Goal: Information Seeking & Learning: Learn about a topic

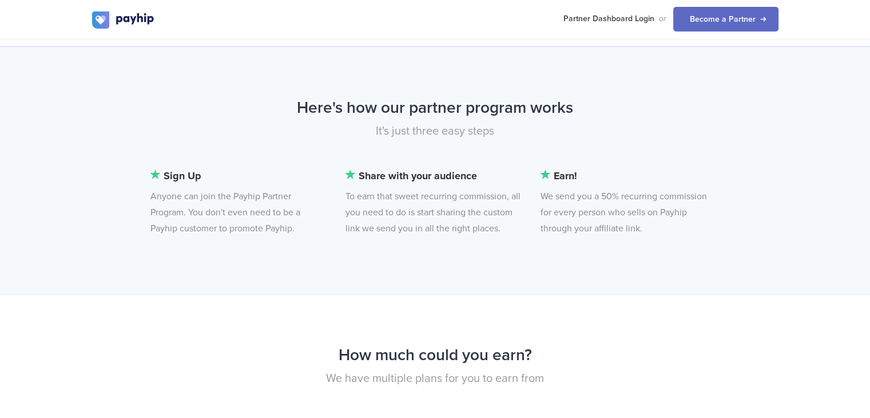
scroll to position [763, 0]
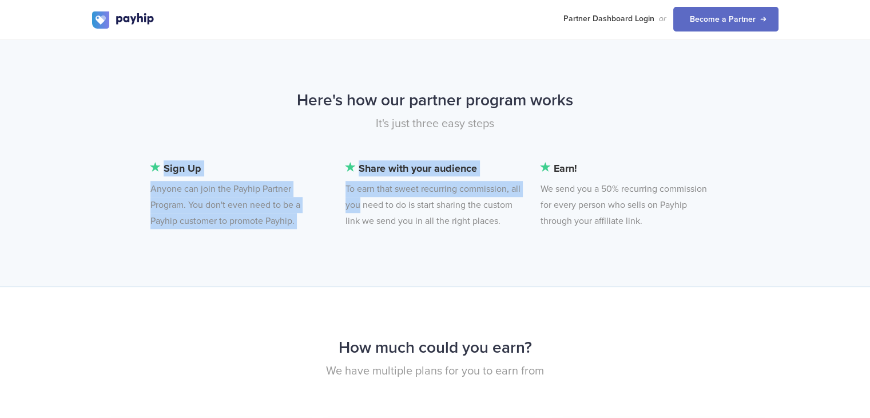
drag, startPoint x: 363, startPoint y: 199, endPoint x: 527, endPoint y: 201, distance: 163.6
click at [527, 201] on div "Sign Up Anyone can join the Payhip Partner Program. You don't even need to be a…" at bounding box center [464, 200] width 645 height 80
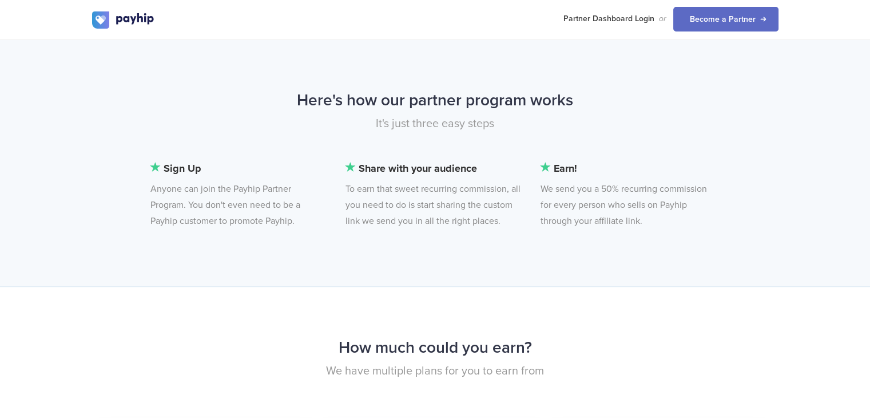
click at [471, 217] on li "Share with your audience To earn that sweet recurring commission, all you need …" at bounding box center [434, 194] width 176 height 69
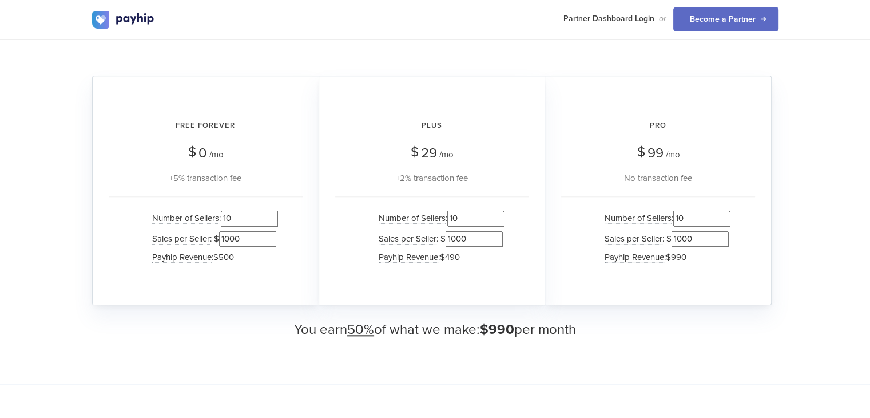
scroll to position [1116, 0]
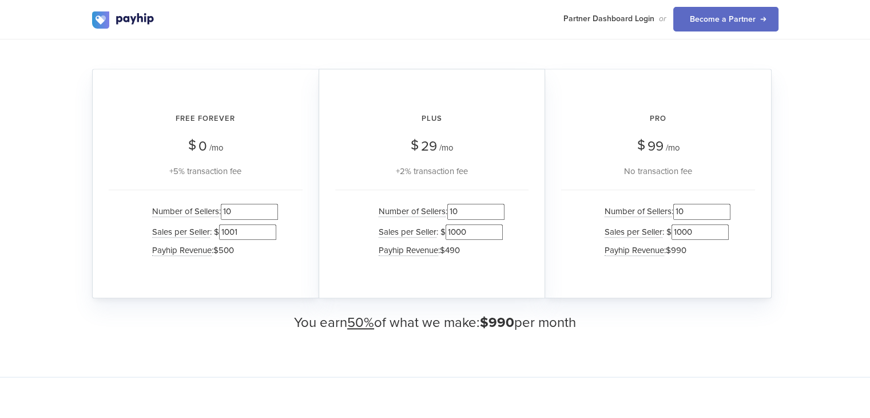
click at [268, 227] on input "1001" at bounding box center [247, 231] width 57 height 15
click at [268, 236] on input "1001" at bounding box center [247, 231] width 57 height 15
type input "1000"
click at [272, 236] on input "1000" at bounding box center [247, 231] width 57 height 15
drag, startPoint x: 485, startPoint y: 319, endPoint x: 518, endPoint y: 326, distance: 33.9
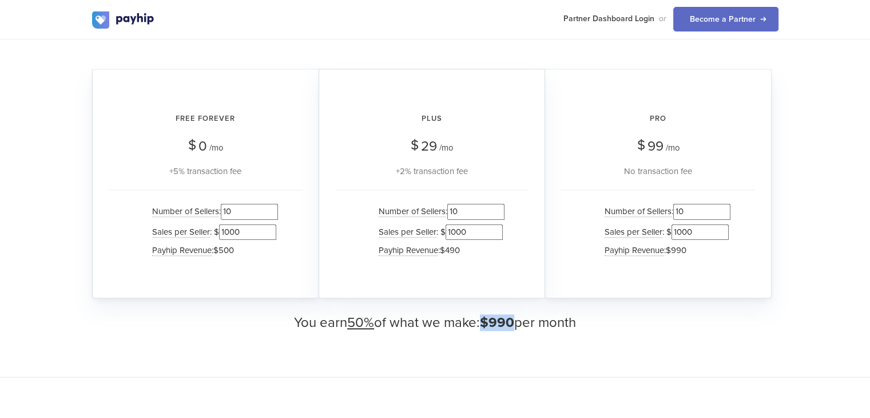
click at [518, 326] on h3 "You earn 50% of what we make: $990 per month" at bounding box center [435, 322] width 687 height 15
click at [248, 237] on input "1000" at bounding box center [247, 231] width 57 height 15
click at [248, 236] on input "1000" at bounding box center [247, 231] width 57 height 15
click at [243, 231] on input "1000" at bounding box center [247, 231] width 57 height 15
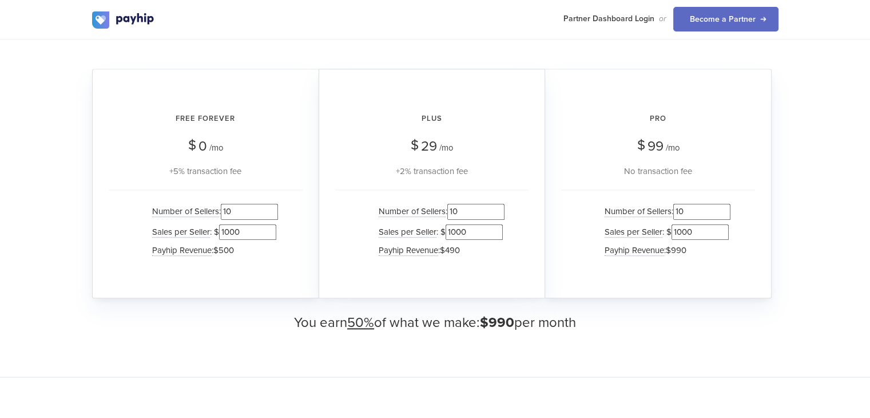
click at [243, 231] on input "1000" at bounding box center [247, 231] width 57 height 15
click at [256, 216] on input "10" at bounding box center [249, 211] width 57 height 15
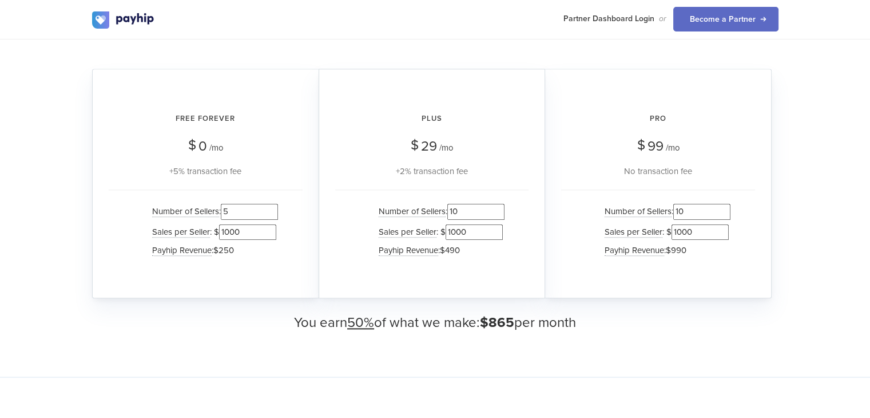
click at [253, 214] on input "5" at bounding box center [249, 211] width 57 height 15
type input "20"
click at [245, 232] on input "1000" at bounding box center [247, 231] width 57 height 15
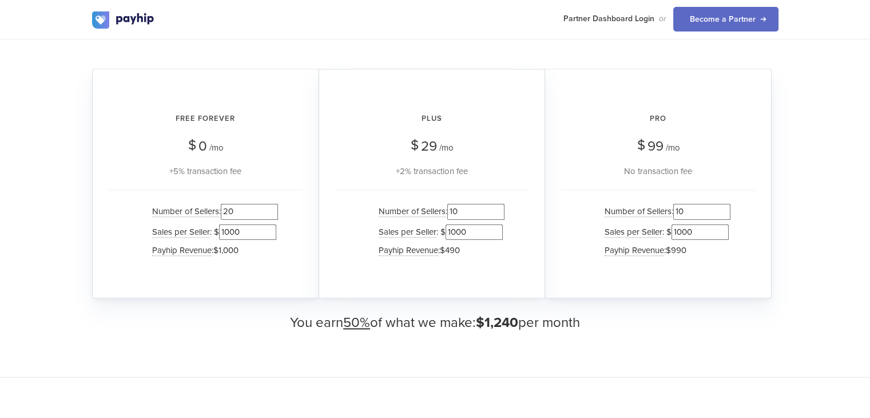
click at [245, 232] on input "1000" at bounding box center [247, 231] width 57 height 15
click at [243, 275] on div "Free Forever $ 0 /mo +5% transaction fee Number of Sellers : 20 Sales per Selle…" at bounding box center [205, 183] width 227 height 229
click at [249, 233] on input "500" at bounding box center [247, 231] width 57 height 15
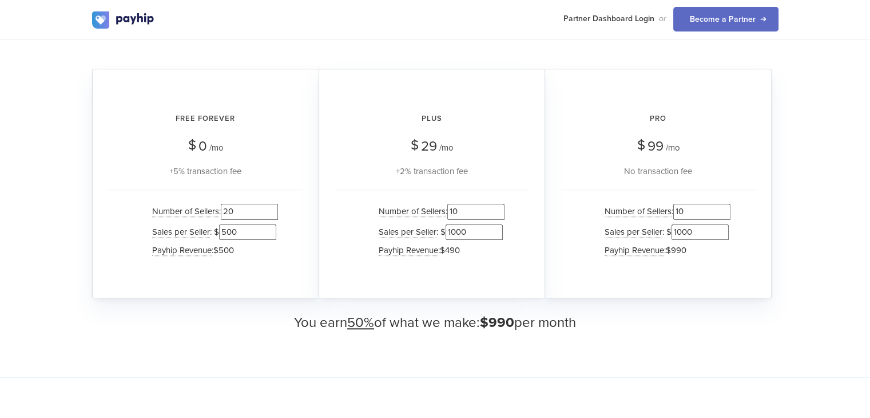
click at [249, 233] on input "500" at bounding box center [247, 231] width 57 height 15
click at [252, 230] on input "100" at bounding box center [247, 231] width 57 height 15
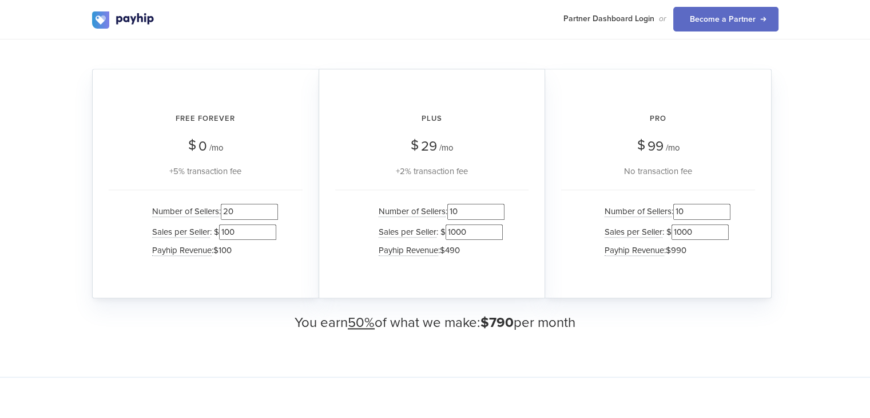
click at [252, 230] on input "100" at bounding box center [247, 231] width 57 height 15
type input "250"
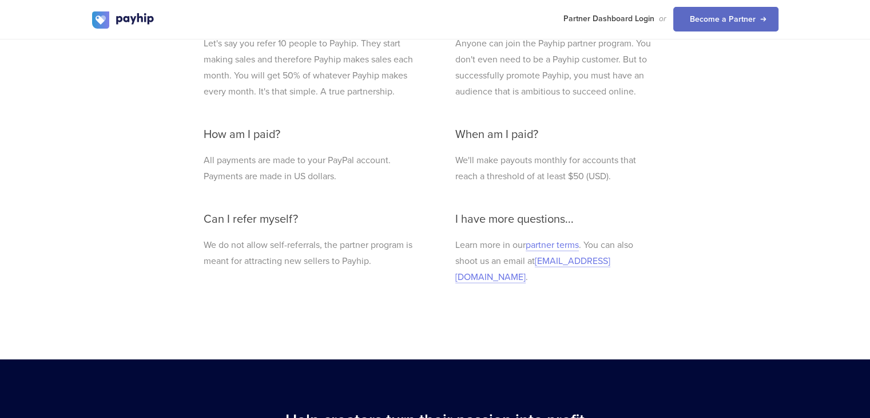
scroll to position [2433, 0]
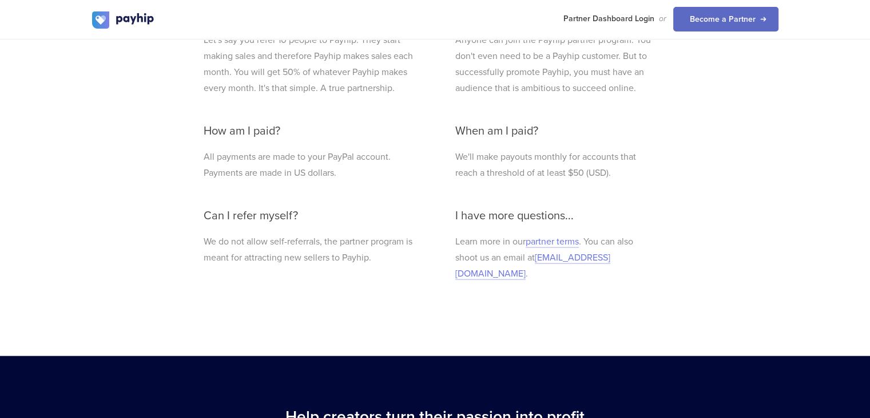
drag, startPoint x: 862, startPoint y: 351, endPoint x: 872, endPoint y: 337, distance: 17.2
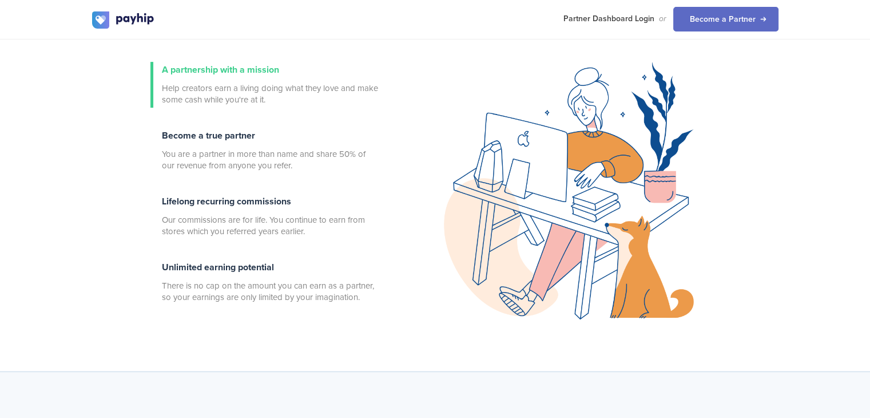
scroll to position [0, 0]
